Goal: Task Accomplishment & Management: Manage account settings

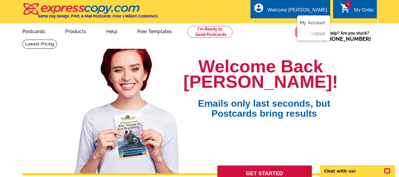
click at [319, 21] on link "My Account" at bounding box center [312, 22] width 25 height 5
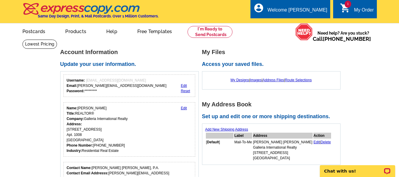
click at [185, 107] on link "Edit" at bounding box center [184, 108] width 6 height 4
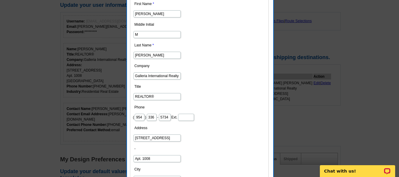
scroll to position [0, 1]
drag, startPoint x: 168, startPoint y: 74, endPoint x: 203, endPoint y: 71, distance: 35.0
click at [203, 71] on dd "Galleria International Realty" at bounding box center [199, 75] width 133 height 9
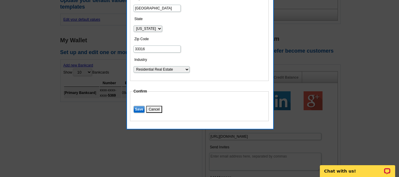
scroll to position [237, 0]
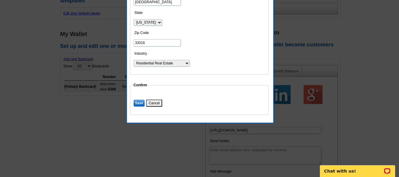
type input "Galleria International @ Compass"
click at [137, 103] on input "Save" at bounding box center [139, 103] width 11 height 7
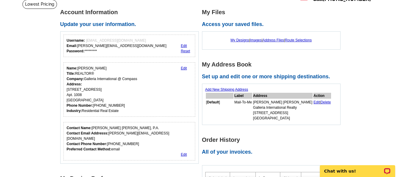
scroll to position [30, 0]
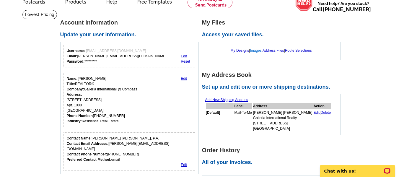
click at [255, 53] on link "Images" at bounding box center [256, 50] width 12 height 4
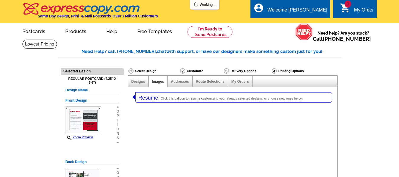
select select "1"
select select "785"
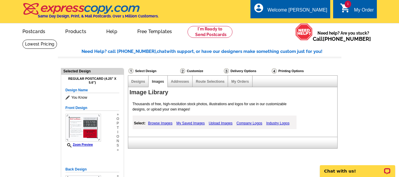
click at [200, 125] on link "My Saved Images" at bounding box center [190, 123] width 31 height 7
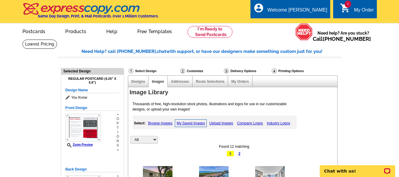
click at [251, 124] on link "Company Logos" at bounding box center [250, 123] width 29 height 7
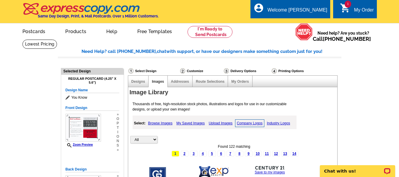
click at [186, 123] on link "My Saved Images" at bounding box center [190, 123] width 31 height 7
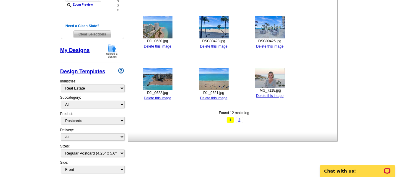
scroll to position [207, 0]
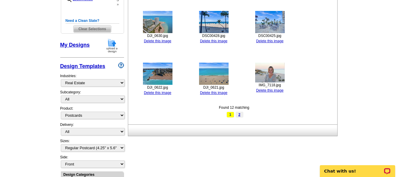
click at [239, 115] on link "2" at bounding box center [240, 115] width 8 height 6
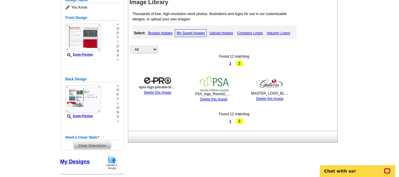
scroll to position [89, 0]
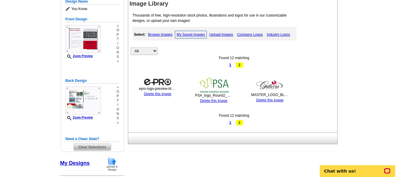
click at [263, 102] on link "Delete this image" at bounding box center [269, 100] width 27 height 4
click at [232, 66] on link "1" at bounding box center [231, 65] width 8 height 6
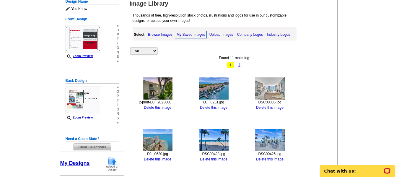
scroll to position [0, 0]
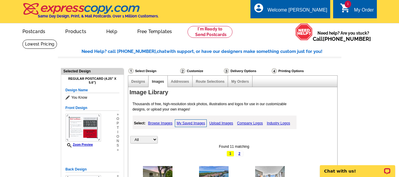
click at [365, 9] on div "My Order" at bounding box center [364, 11] width 20 height 8
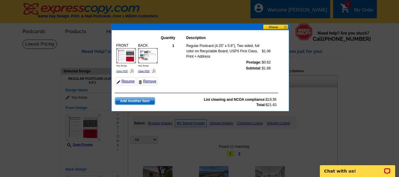
click at [125, 70] on link "View PDF" at bounding box center [122, 71] width 12 height 3
click at [143, 71] on link "View PDF" at bounding box center [144, 71] width 12 height 3
